Goal: Information Seeking & Learning: Compare options

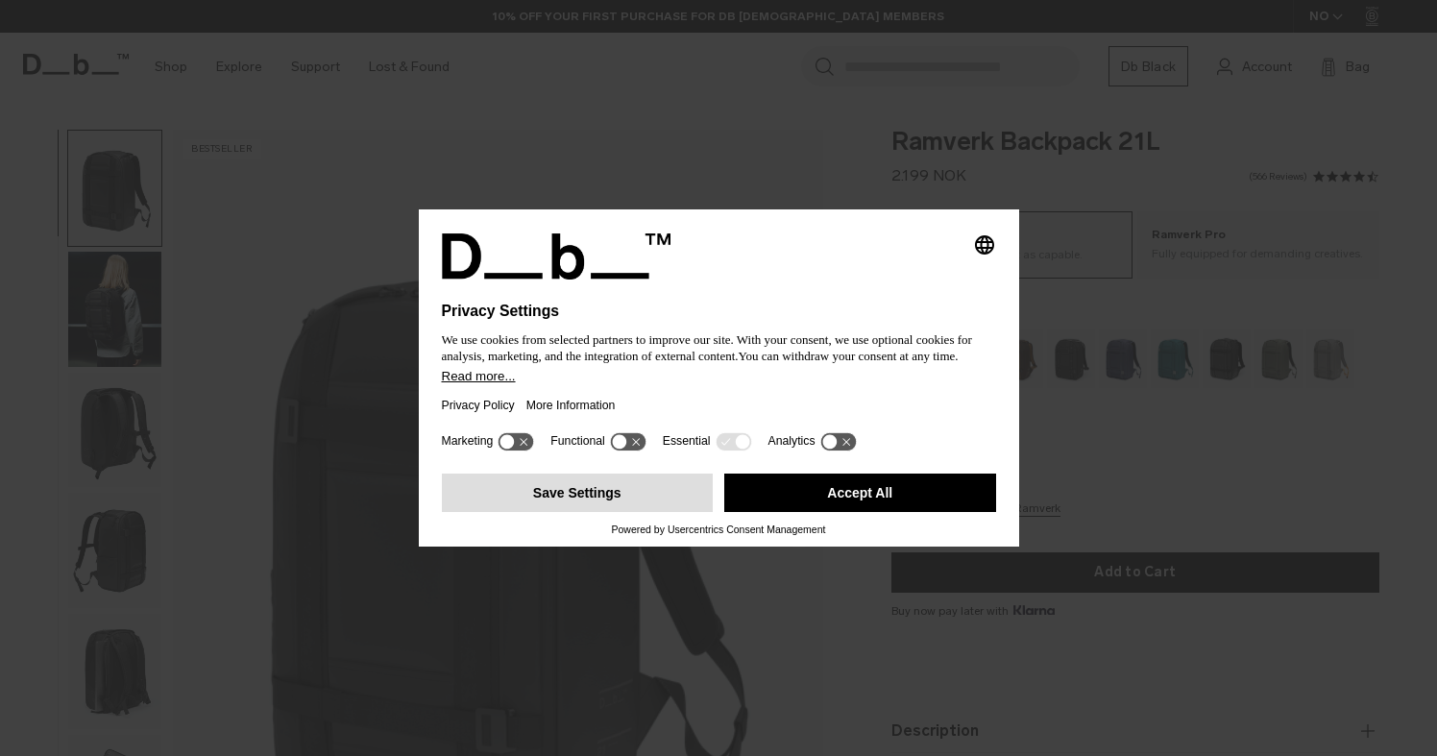
click at [626, 512] on button "Save Settings" at bounding box center [578, 493] width 272 height 38
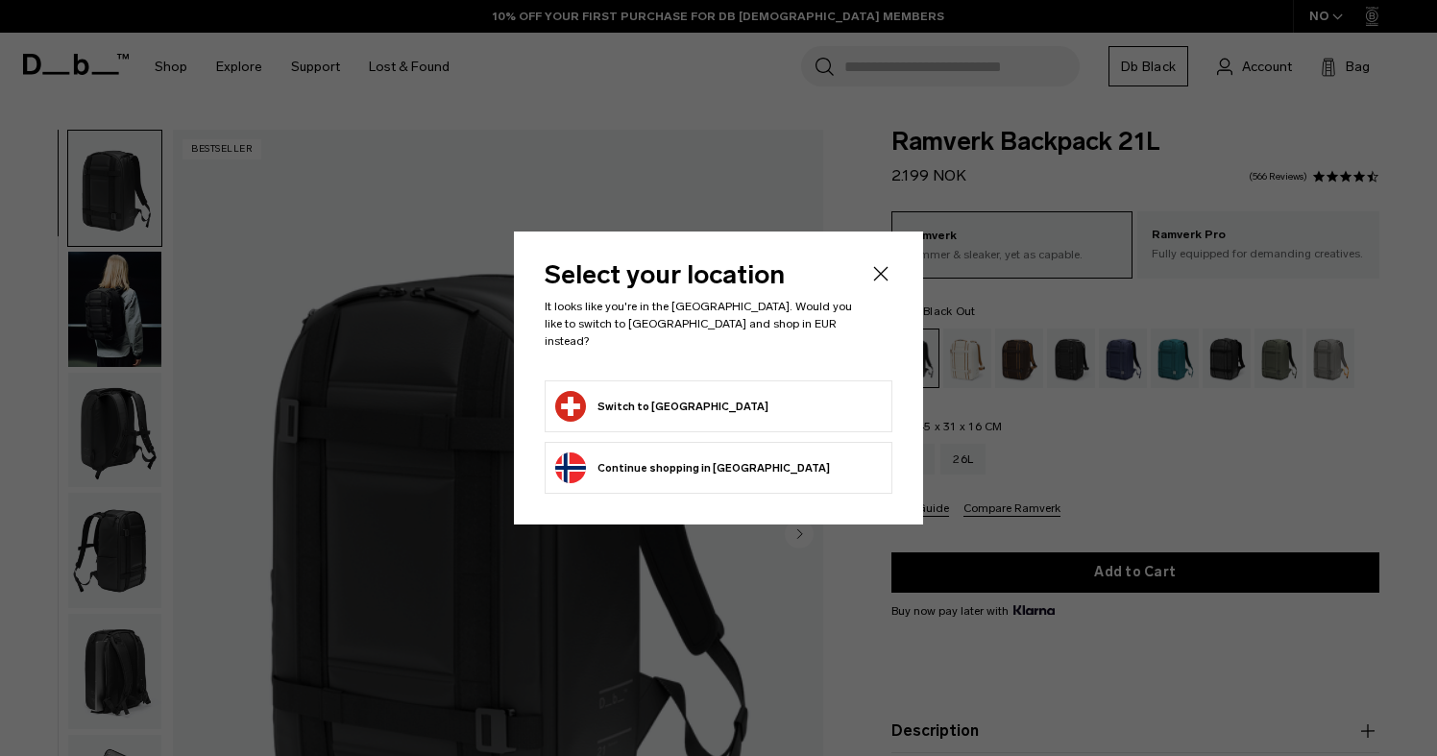
click at [684, 403] on button "Switch to Switzerland" at bounding box center [661, 406] width 213 height 31
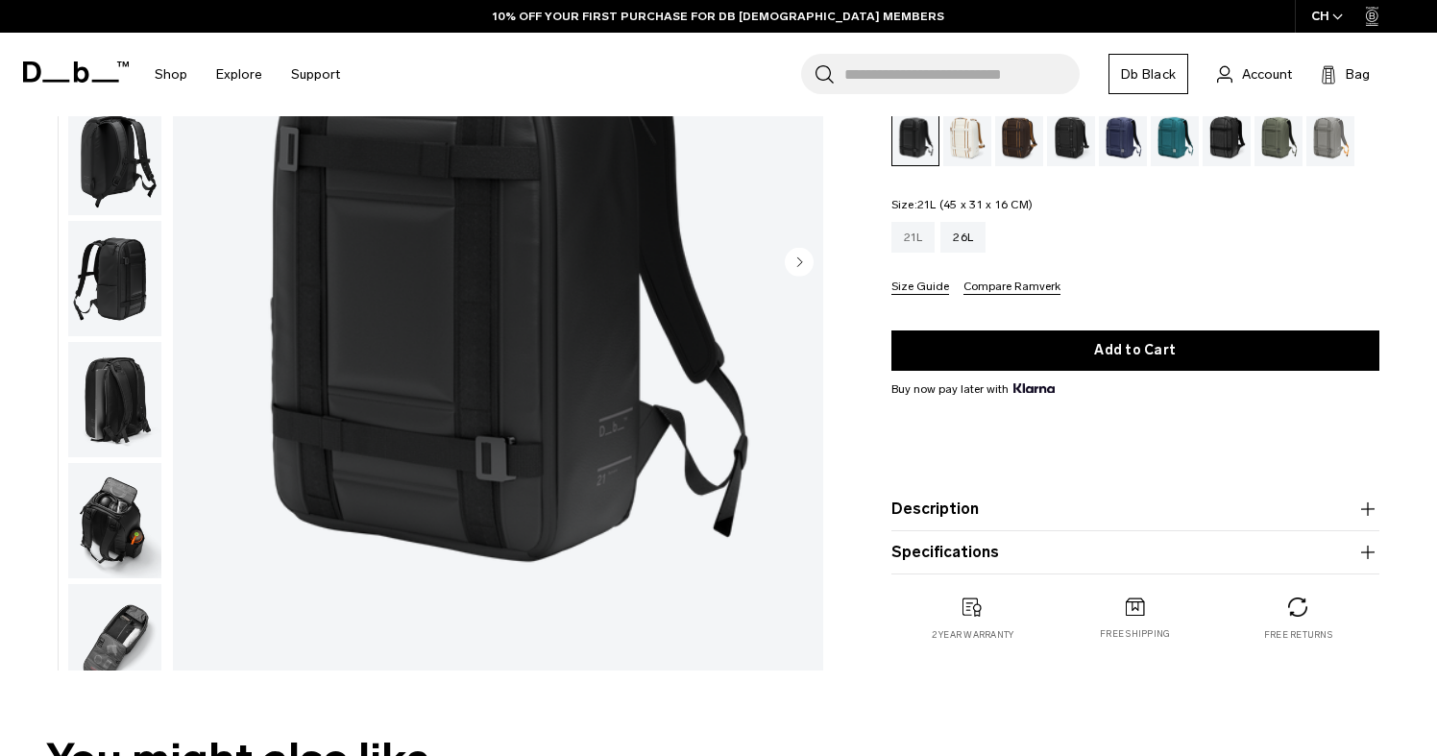
scroll to position [463, 0]
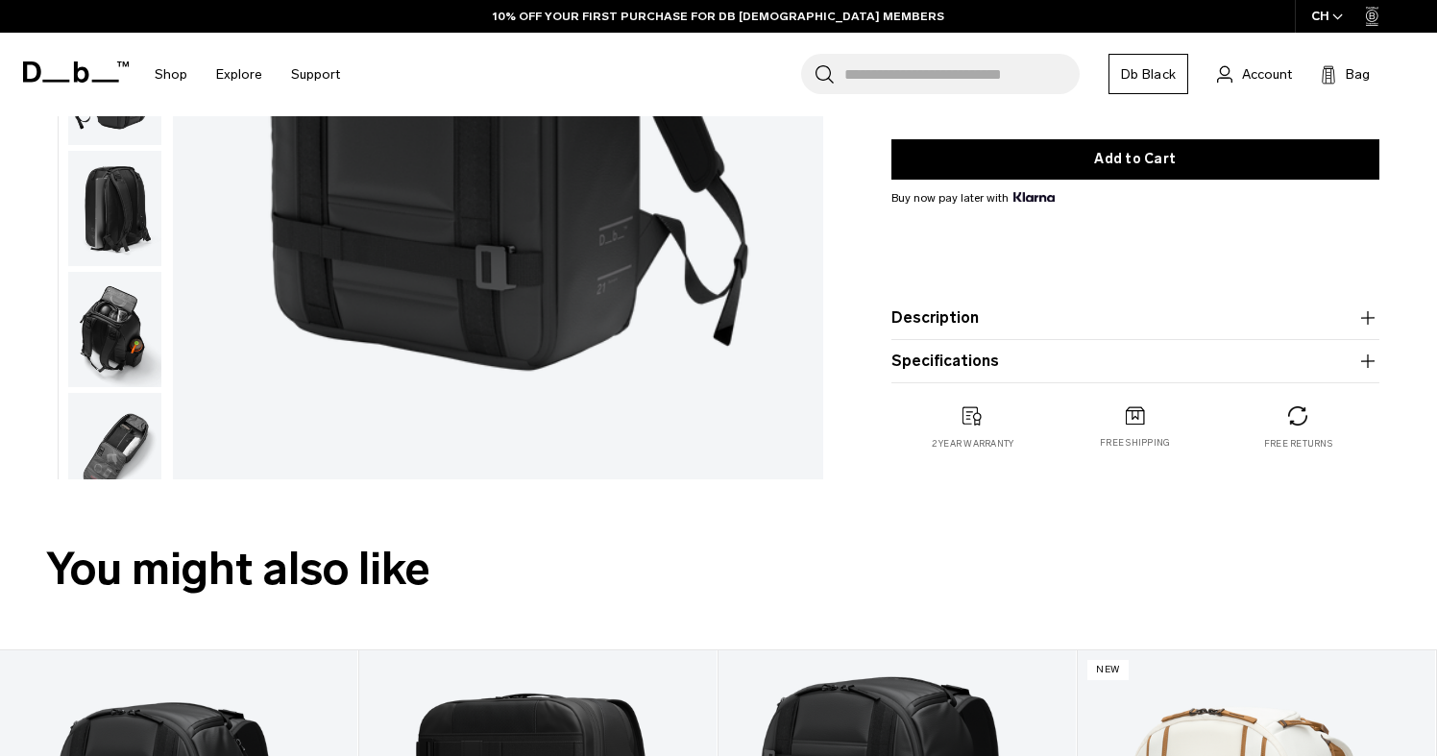
click at [1003, 338] on product-accordion "Description The bestselling daily backpack. Whether you’re crossing cities or c…" at bounding box center [1135, 318] width 488 height 43
click at [1002, 366] on button "Specifications" at bounding box center [1135, 361] width 488 height 23
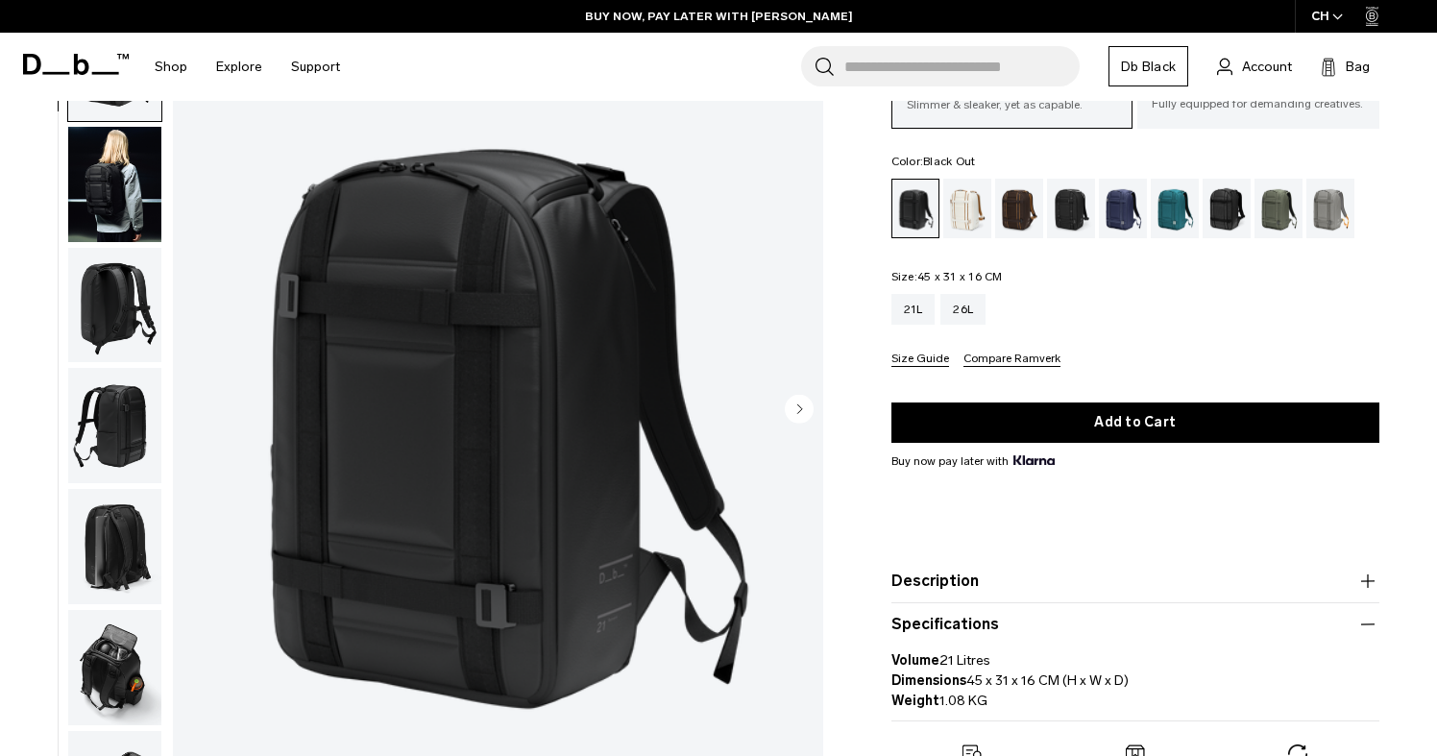
scroll to position [141, 0]
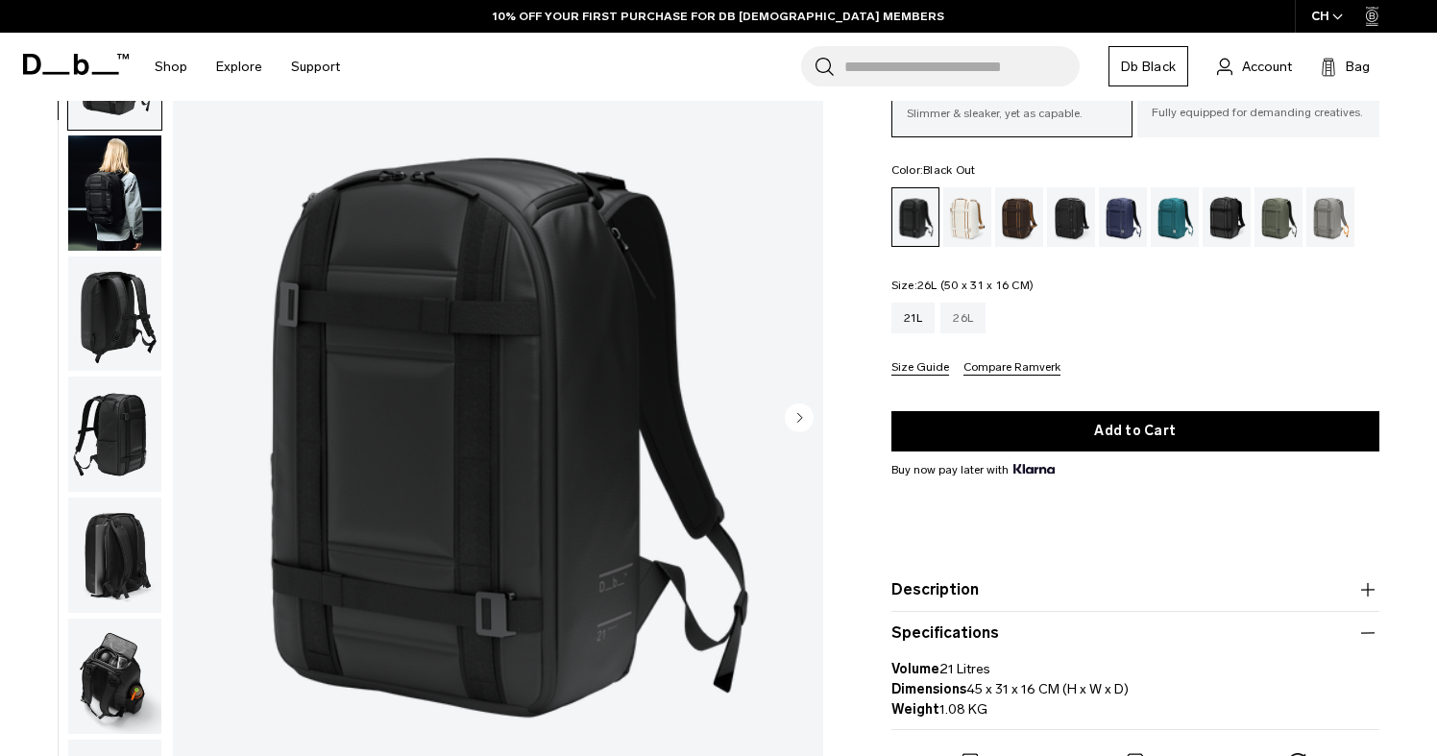
click at [962, 324] on div "26L" at bounding box center [962, 318] width 45 height 31
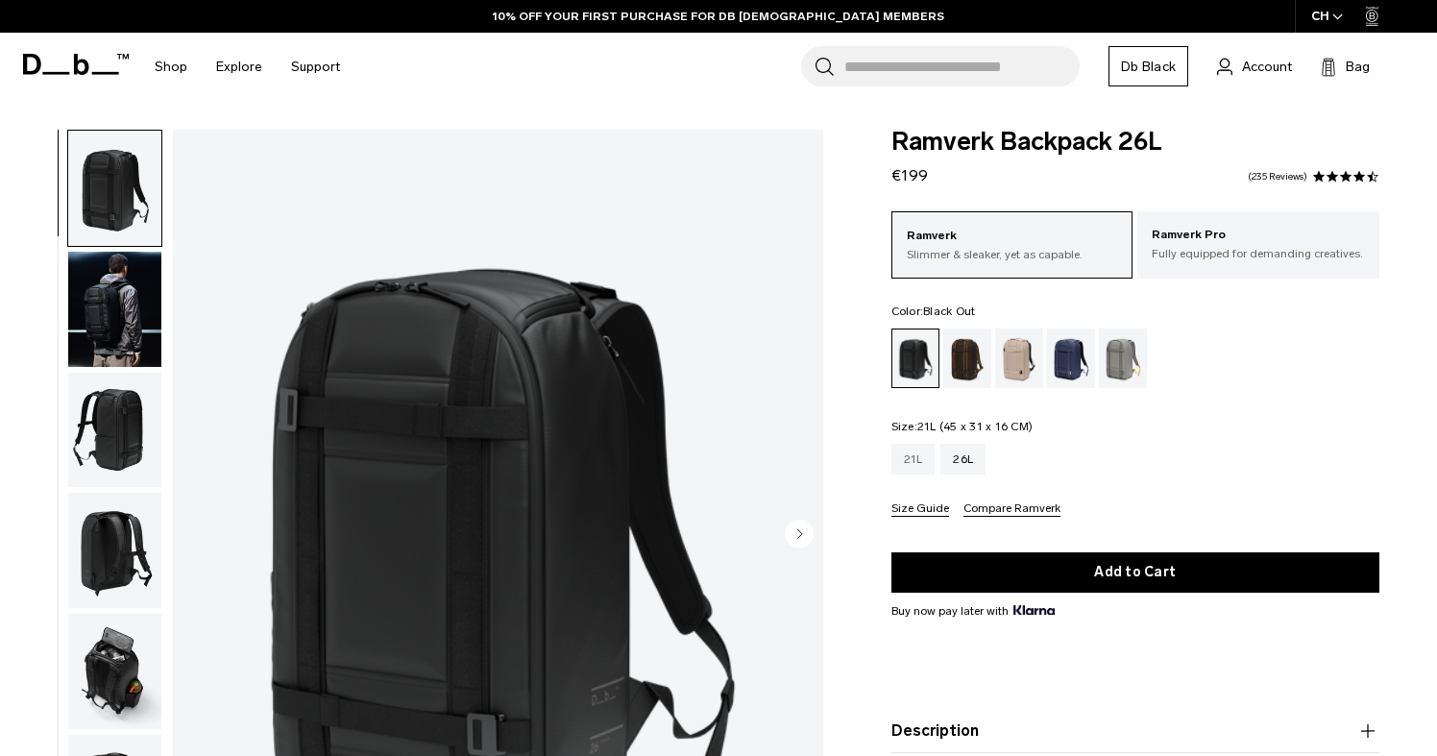
click at [915, 461] on div "21L" at bounding box center [913, 459] width 44 height 31
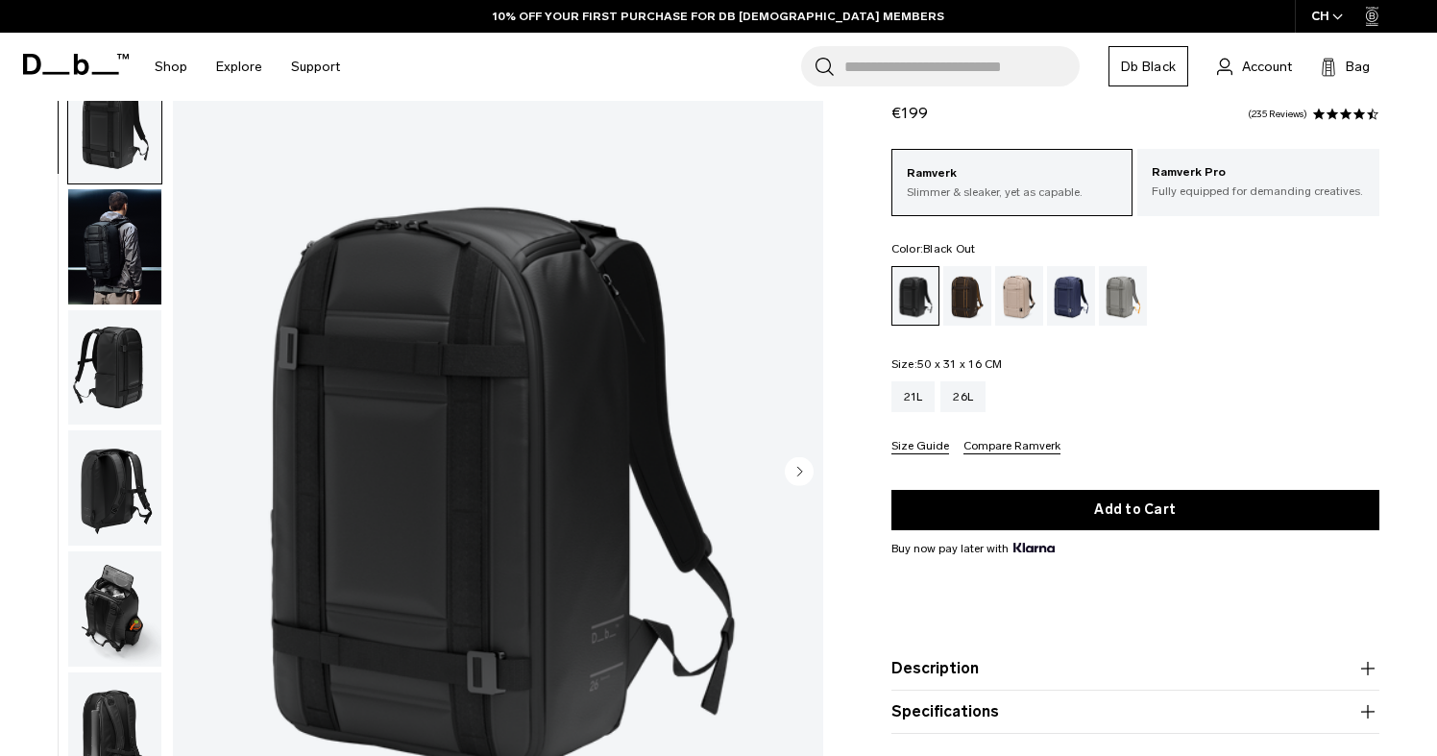
scroll to position [61, 0]
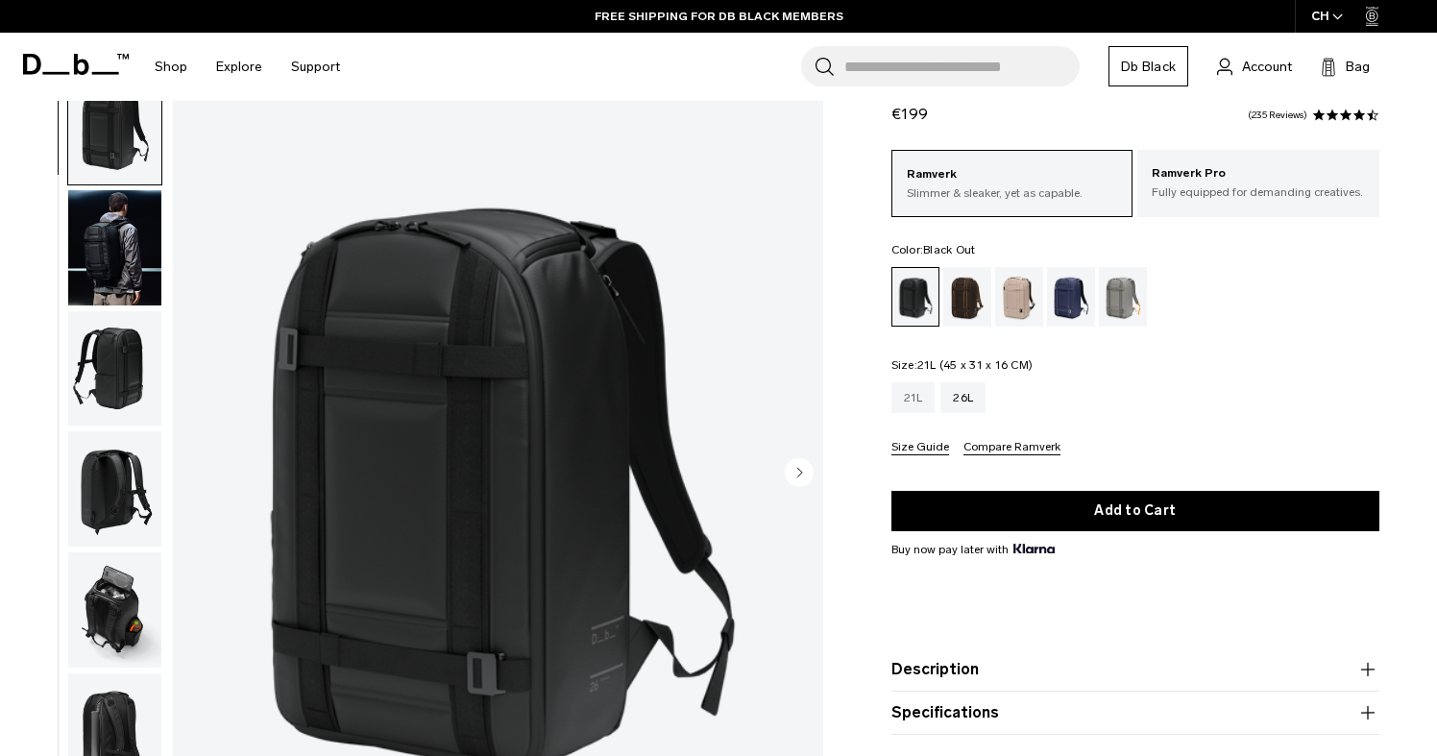
click at [917, 407] on div "21L" at bounding box center [913, 397] width 44 height 31
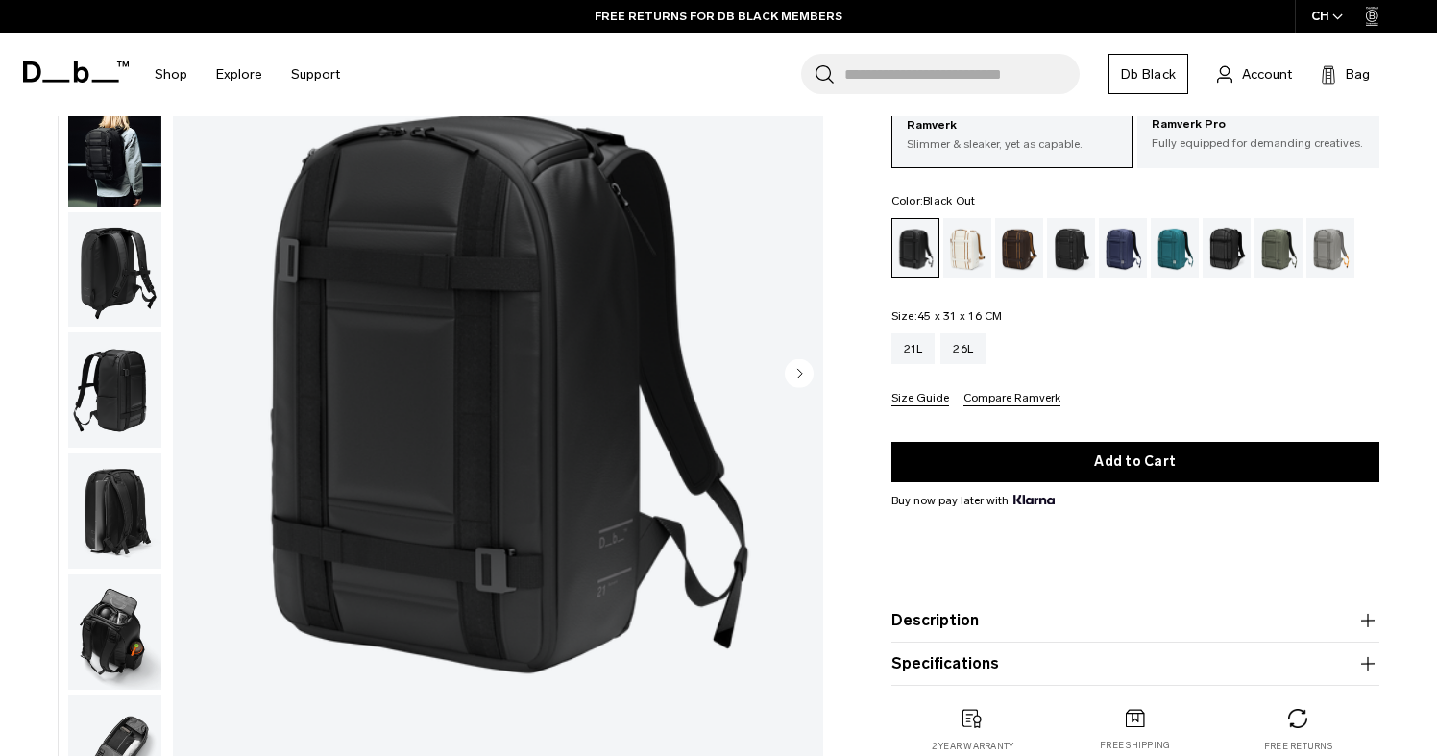
scroll to position [139, 0]
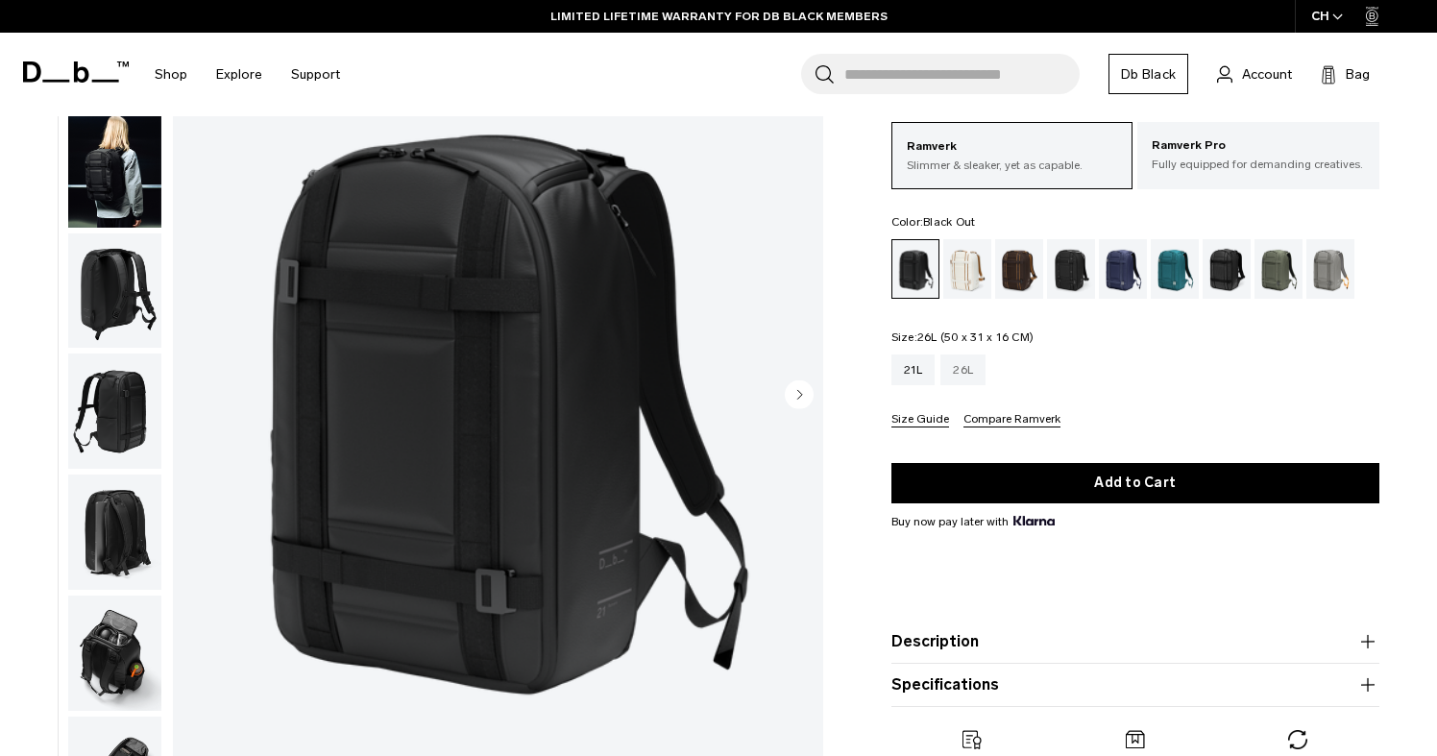
click at [967, 363] on div "26L" at bounding box center [962, 369] width 45 height 31
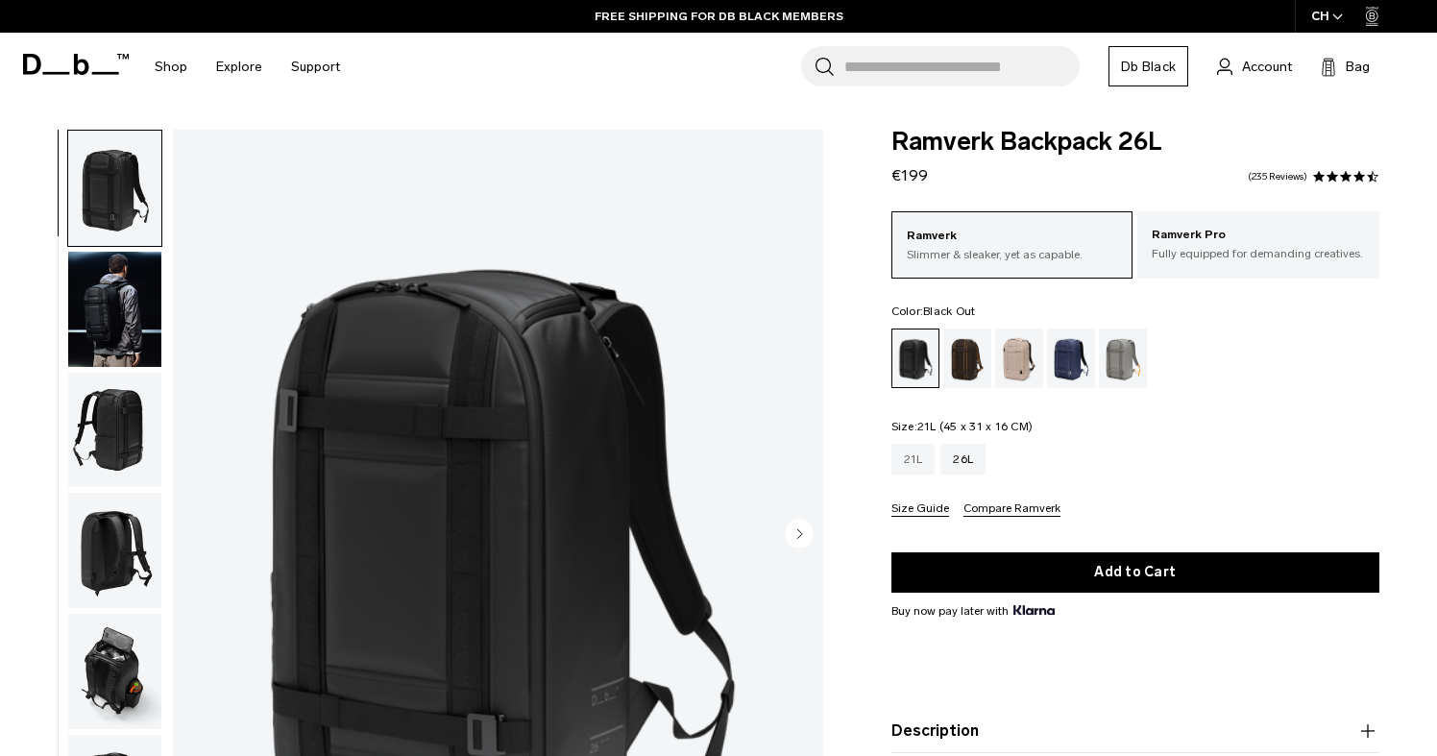
click at [927, 470] on div "21L" at bounding box center [913, 459] width 44 height 31
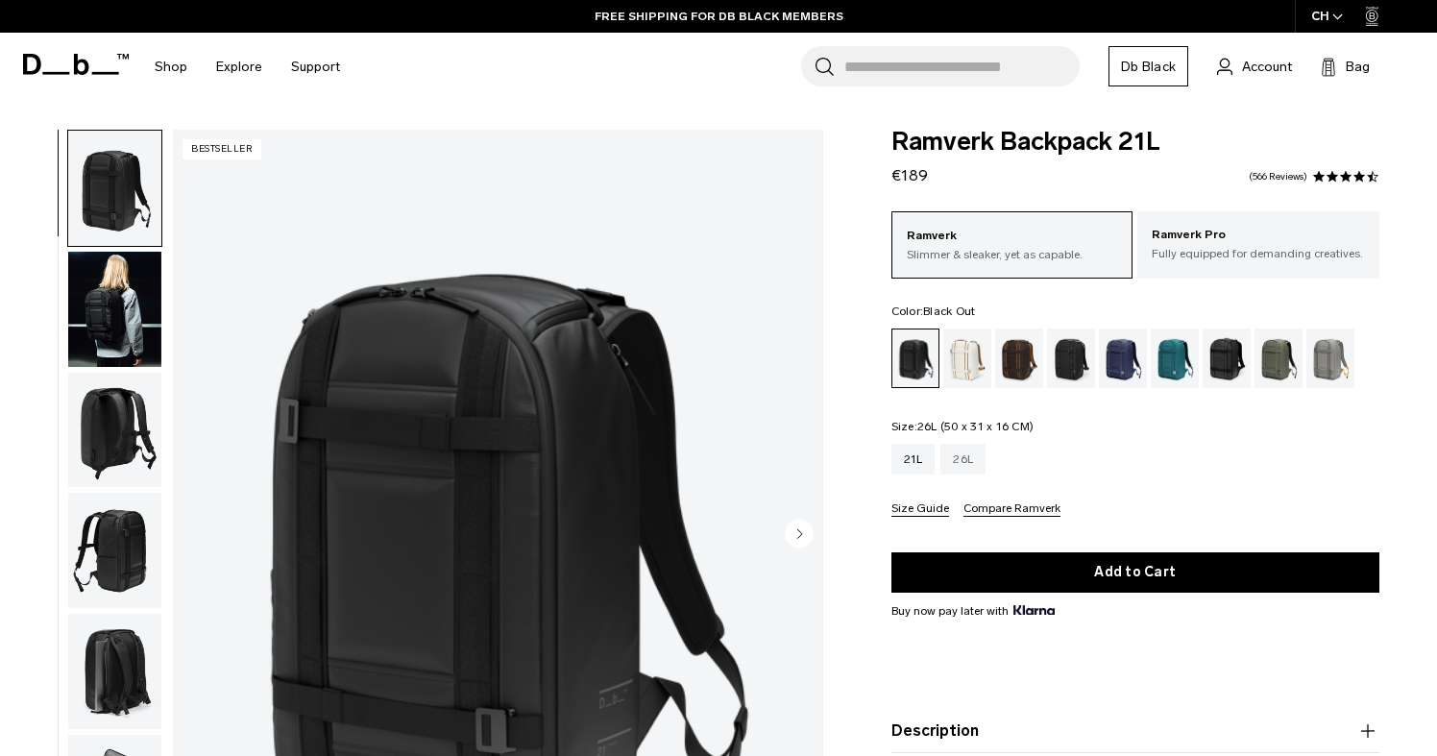
click at [968, 449] on div "26L" at bounding box center [962, 459] width 45 height 31
